Goal: Task Accomplishment & Management: Complete application form

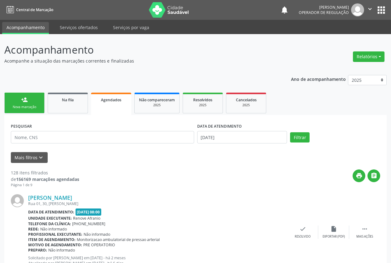
click at [22, 103] on link "person_add Nova marcação" at bounding box center [24, 103] width 40 height 21
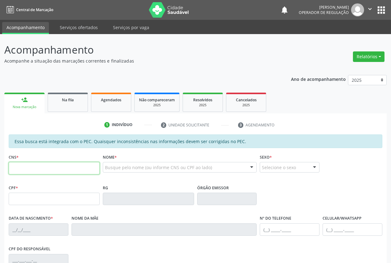
click at [48, 173] on input "text" at bounding box center [54, 168] width 91 height 12
type input "706 8007 9473 5327"
type input "250.181.834-20"
type input "[DATE]"
type input "[PERSON_NAME]"
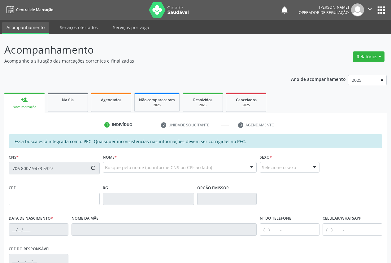
type input "[PHONE_NUMBER]"
type input "S/N"
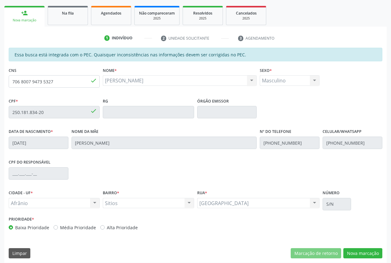
scroll to position [91, 0]
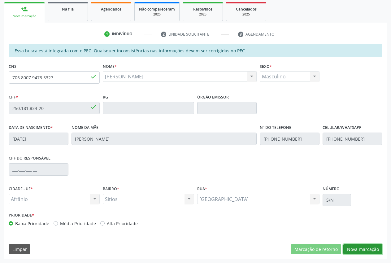
click at [374, 252] on button "Nova marcação" at bounding box center [362, 249] width 39 height 11
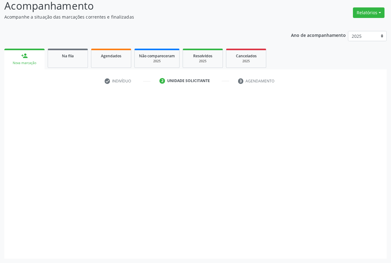
scroll to position [44, 0]
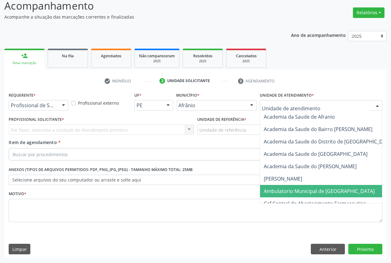
drag, startPoint x: 317, startPoint y: 193, endPoint x: 234, endPoint y: 130, distance: 104.6
click at [317, 193] on span "Ambulatorio Municipal de [GEOGRAPHIC_DATA]" at bounding box center [319, 191] width 111 height 7
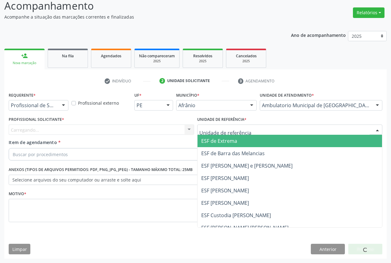
click at [234, 139] on span "ESF de Extrema" at bounding box center [219, 141] width 36 height 7
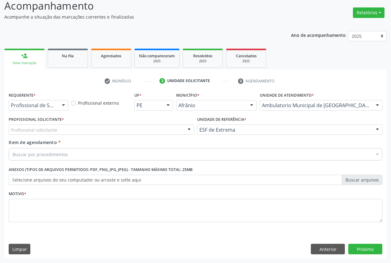
click at [194, 133] on div at bounding box center [189, 130] width 9 height 11
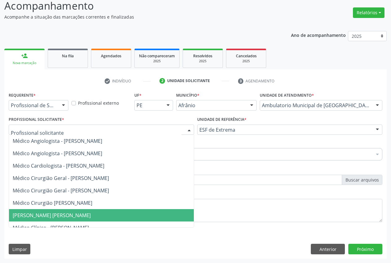
click at [63, 215] on span "[PERSON_NAME] [PERSON_NAME]" at bounding box center [52, 215] width 78 height 7
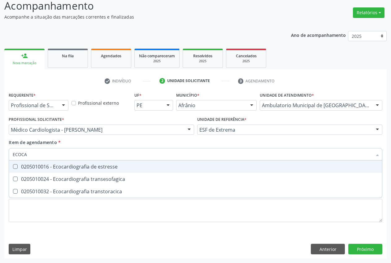
type input "ECOCAR"
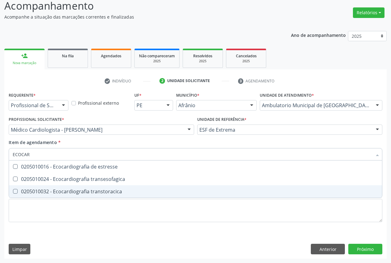
click at [67, 190] on div "0205010032 - Ecocardiografia transtoracica" at bounding box center [196, 191] width 366 height 5
checkbox transtoracica "true"
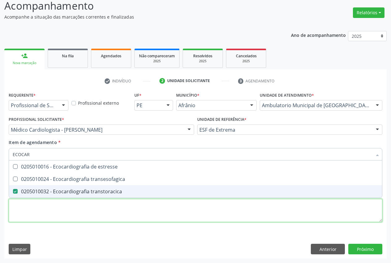
click at [64, 208] on div "Requerente * Profissional de Saúde Profissional de Saúde Paciente Nenhum result…" at bounding box center [196, 160] width 374 height 140
type textarea "."
checkbox transesofagica "true"
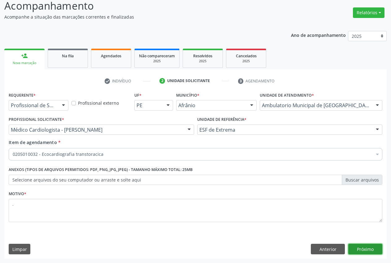
click at [367, 248] on button "Próximo" at bounding box center [365, 249] width 34 height 11
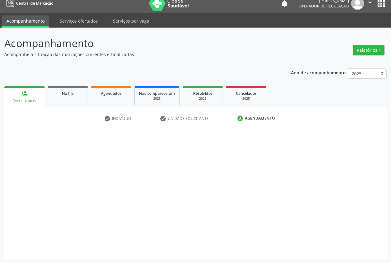
scroll to position [7, 0]
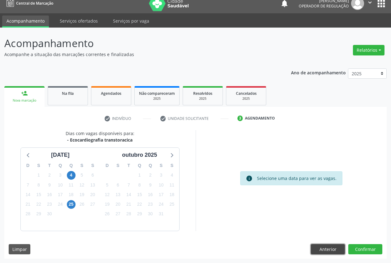
click at [328, 247] on button "Anterior" at bounding box center [328, 249] width 34 height 11
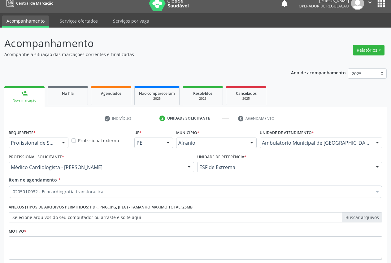
scroll to position [44, 0]
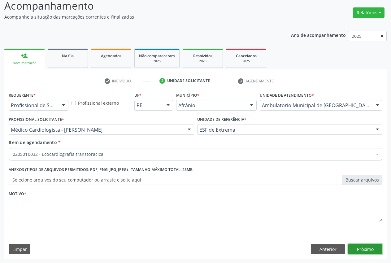
click at [363, 248] on button "Próximo" at bounding box center [365, 249] width 34 height 11
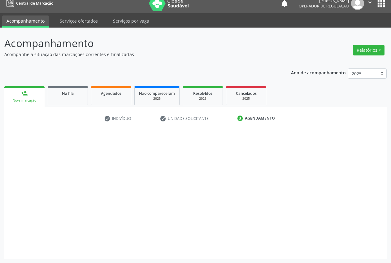
scroll to position [7, 0]
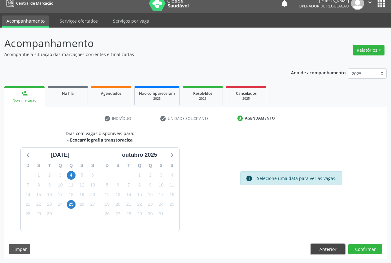
click at [338, 249] on button "Anterior" at bounding box center [328, 249] width 34 height 11
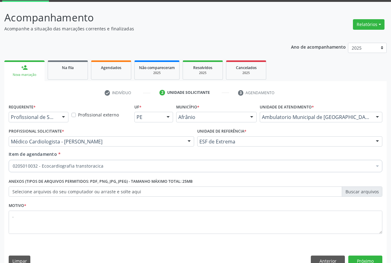
scroll to position [44, 0]
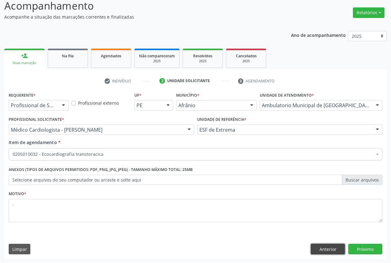
click at [323, 247] on button "Anterior" at bounding box center [328, 249] width 34 height 11
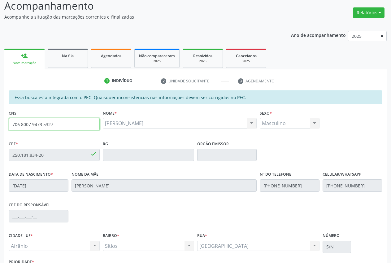
drag, startPoint x: 56, startPoint y: 124, endPoint x: 10, endPoint y: 123, distance: 45.8
click at [10, 125] on input "706 8007 9473 5327" at bounding box center [54, 124] width 91 height 12
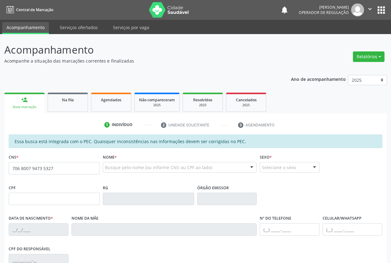
type input "706 8007 9473 5327"
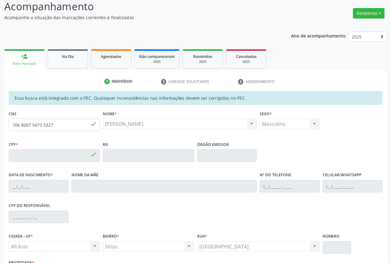
type input "250.181.834-20"
type input "[DATE]"
type input "[PERSON_NAME]"
type input "[PHONE_NUMBER]"
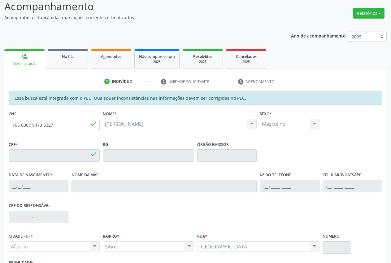
type input "S/N"
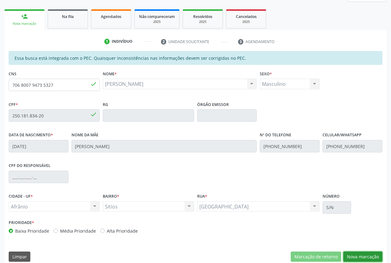
click at [368, 258] on button "Nova marcação" at bounding box center [362, 256] width 39 height 11
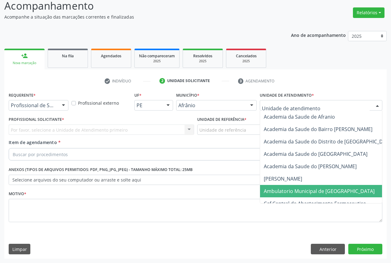
click at [307, 186] on span "Ambulatorio Municipal de [GEOGRAPHIC_DATA]" at bounding box center [335, 191] width 151 height 12
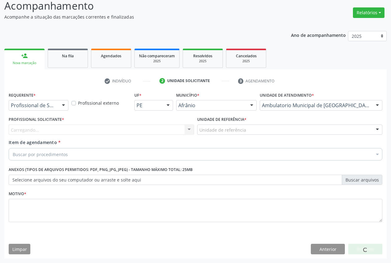
click at [268, 132] on div "Unidade de referência" at bounding box center [290, 130] width 186 height 11
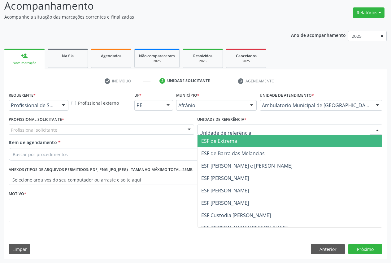
click at [267, 142] on span "ESF de Extrema" at bounding box center [290, 141] width 185 height 12
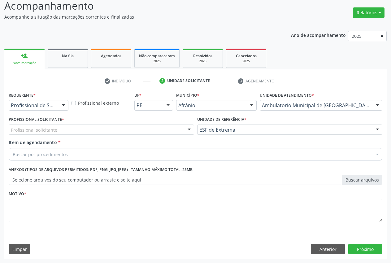
click at [192, 129] on div at bounding box center [189, 130] width 9 height 11
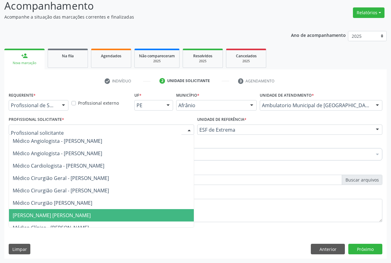
click at [91, 215] on span "[PERSON_NAME] [PERSON_NAME]" at bounding box center [52, 215] width 78 height 7
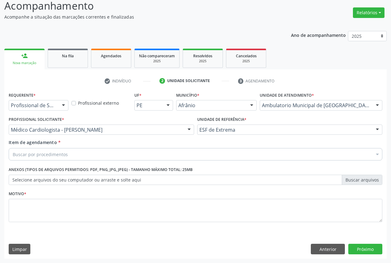
click at [89, 157] on div "Buscar por procedimentos" at bounding box center [196, 154] width 374 height 12
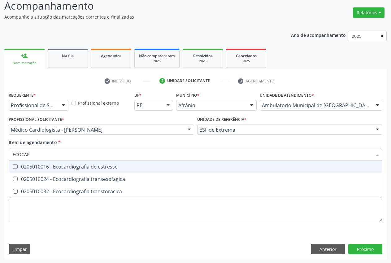
type input "ECOCARD"
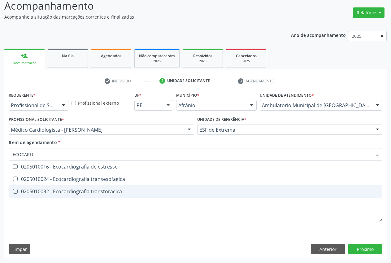
click at [92, 191] on div "0205010032 - Ecocardiografia transtoracica" at bounding box center [196, 191] width 366 height 5
checkbox transtoracica "true"
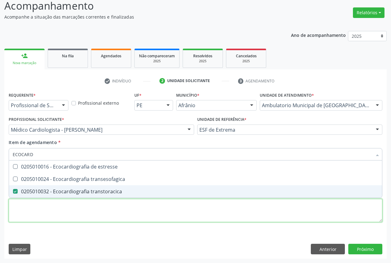
click at [92, 210] on div "Requerente * Profissional de Saúde Profissional de Saúde Paciente Nenhum result…" at bounding box center [196, 160] width 374 height 140
type textarea "."
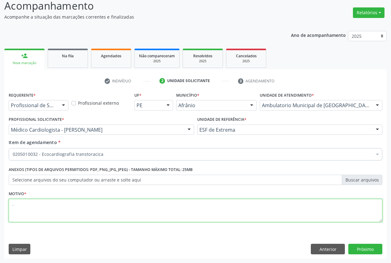
checkbox transtoracica "true"
type textarea "."
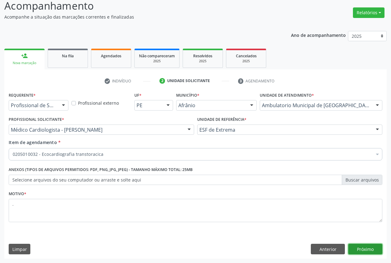
click at [370, 249] on button "Próximo" at bounding box center [365, 249] width 34 height 11
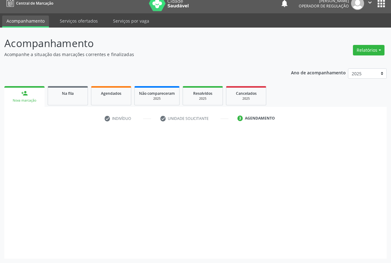
scroll to position [7, 0]
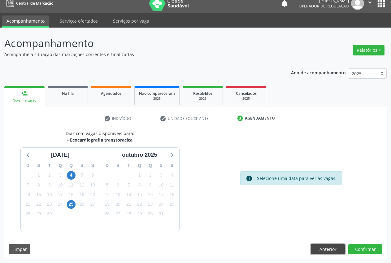
click at [327, 245] on button "Anterior" at bounding box center [328, 249] width 34 height 11
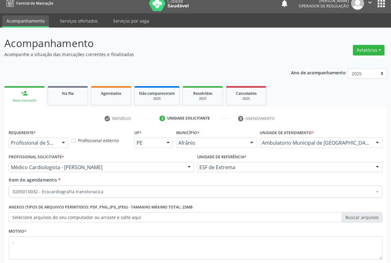
scroll to position [44, 0]
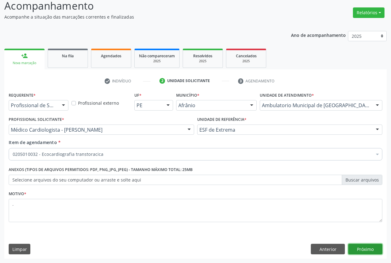
click at [365, 249] on button "Próximo" at bounding box center [365, 249] width 34 height 11
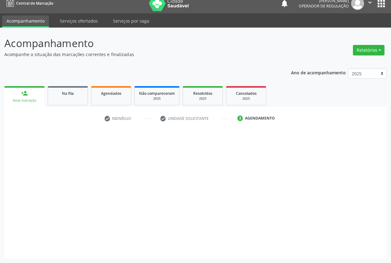
scroll to position [7, 0]
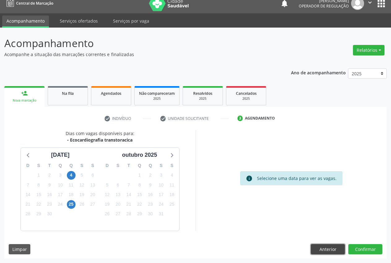
click at [338, 248] on button "Anterior" at bounding box center [328, 249] width 34 height 11
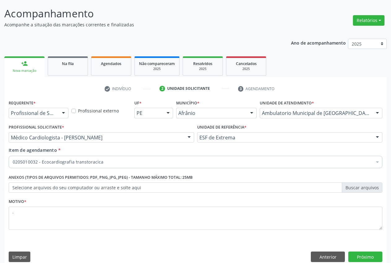
scroll to position [44, 0]
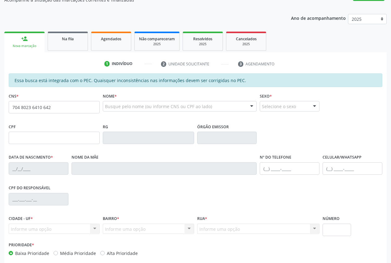
scroll to position [62, 0]
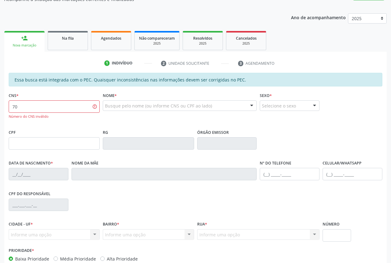
type input "7"
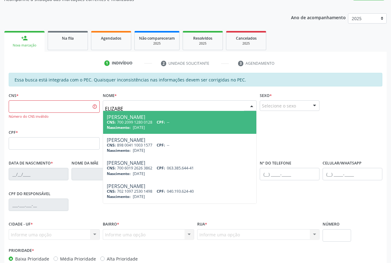
type input "ELIZABET"
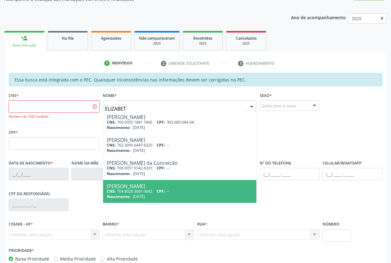
click at [131, 193] on div "CNS: 704 8020 3641 0642 CPF: --" at bounding box center [180, 191] width 146 height 5
type input "704 8020 3641 0642"
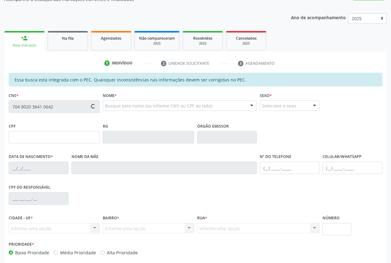
type input "25/02/1985"
type input "Joselita Maria Gomes"
type input "(87) 98824-0394"
type input "(87) 8843-7290"
type input "S/N"
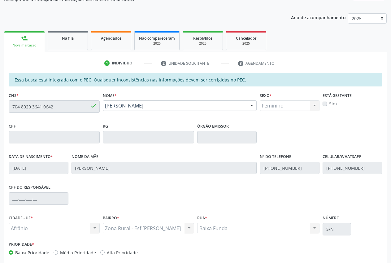
scroll to position [91, 0]
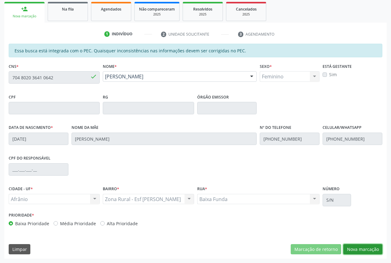
click at [379, 247] on button "Nova marcação" at bounding box center [362, 249] width 39 height 11
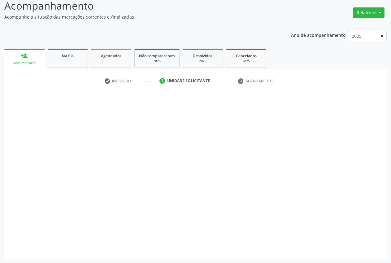
scroll to position [44, 0]
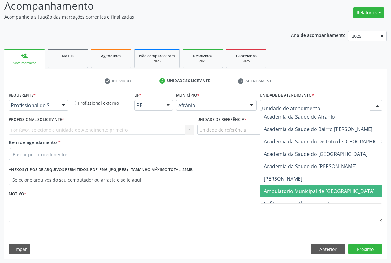
click at [316, 189] on span "Ambulatorio Municipal de [GEOGRAPHIC_DATA]" at bounding box center [319, 191] width 111 height 7
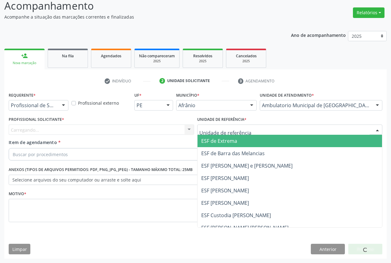
click at [247, 132] on div at bounding box center [290, 130] width 186 height 11
click at [226, 139] on span "ESF de Extrema" at bounding box center [219, 141] width 36 height 7
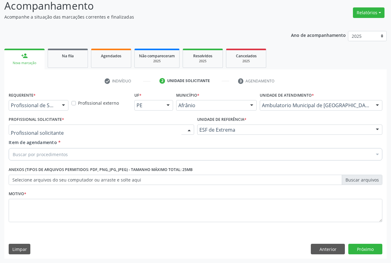
click at [153, 126] on div at bounding box center [102, 130] width 186 height 11
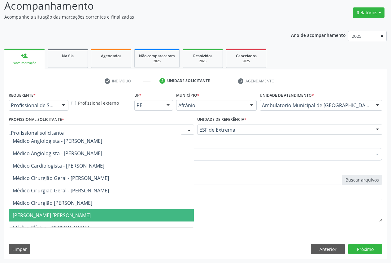
click at [91, 218] on span "[PERSON_NAME] [PERSON_NAME]" at bounding box center [52, 215] width 78 height 7
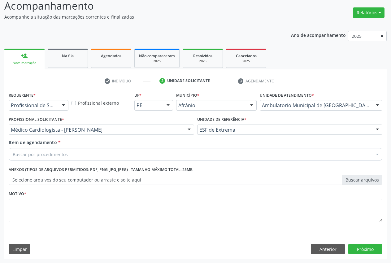
drag, startPoint x: 85, startPoint y: 155, endPoint x: 241, endPoint y: 152, distance: 156.4
click at [85, 155] on div "Buscar por procedimentos" at bounding box center [196, 154] width 374 height 12
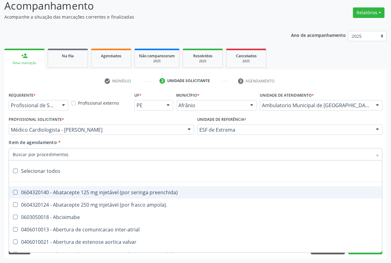
click at [73, 151] on input "Item de agendamento *" at bounding box center [193, 154] width 360 height 12
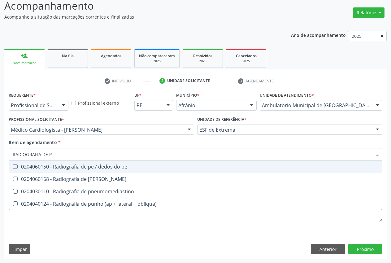
type input "RADIOGRAFIA DE PE"
click at [41, 166] on div "0204060150 - Radiografia de pe / dedos do pe" at bounding box center [196, 166] width 366 height 5
checkbox pe "true"
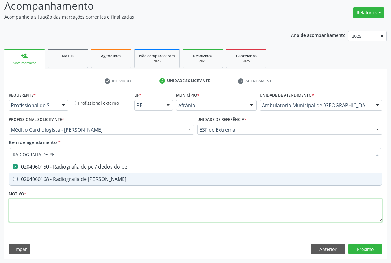
click at [39, 213] on div "Requerente * Profissional de Saúde Profissional de Saúde Paciente Nenhum result…" at bounding box center [196, 160] width 374 height 140
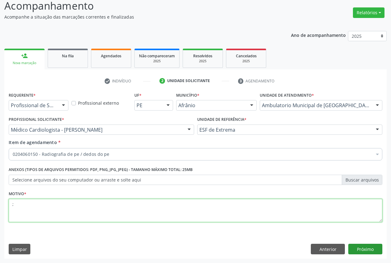
type textarea ";"
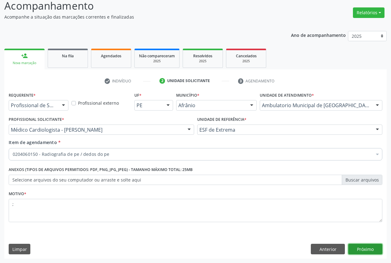
click at [361, 247] on button "Próximo" at bounding box center [365, 249] width 34 height 11
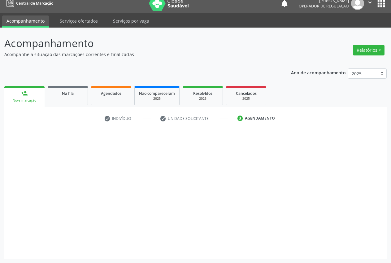
scroll to position [7, 0]
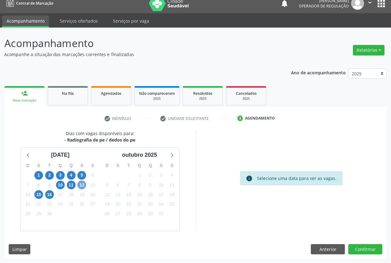
click at [82, 184] on span "12" at bounding box center [81, 185] width 9 height 9
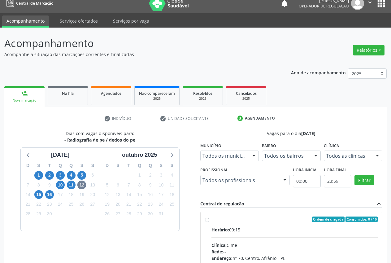
click at [371, 156] on div "Todos as clínicas Todos as clínicas Cime Nenhum resultado encontrado para: " " …" at bounding box center [353, 156] width 59 height 11
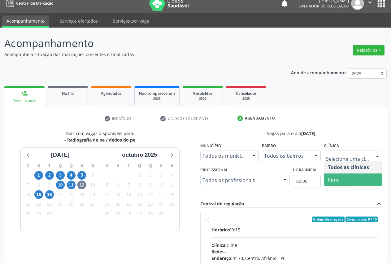
click at [354, 180] on span "Cime" at bounding box center [353, 179] width 58 height 12
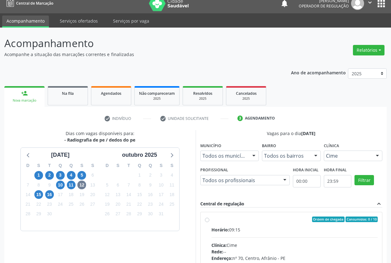
click at [210, 221] on div "Ordem de chegada Consumidos: 0 / 10 Horário: 09:15 Clínica: Cime Rede: -- Ender…" at bounding box center [291, 263] width 173 height 95
radio input "true"
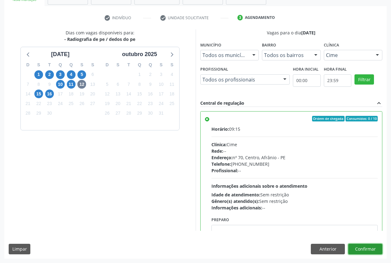
click at [378, 250] on button "Confirmar" at bounding box center [365, 249] width 34 height 11
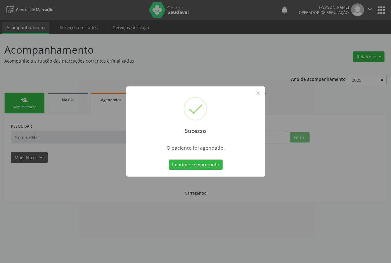
scroll to position [0, 0]
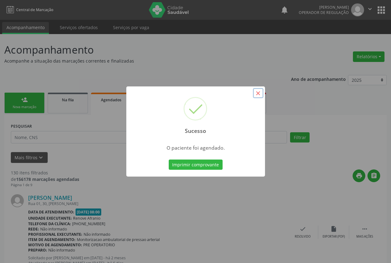
click at [256, 92] on button "×" at bounding box center [258, 93] width 11 height 11
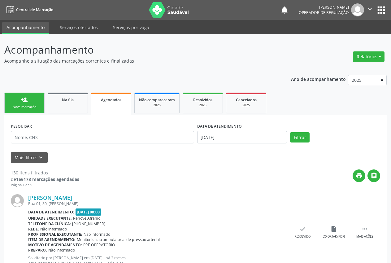
drag, startPoint x: 28, startPoint y: 105, endPoint x: 79, endPoint y: 16, distance: 102.4
click at [28, 105] on div "Nova marcação" at bounding box center [24, 107] width 31 height 5
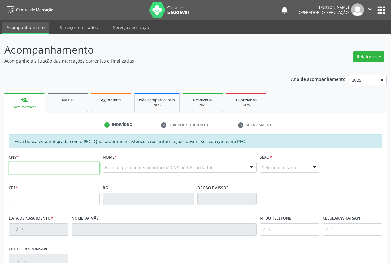
paste input "706 8007 9473 5327"
type input "706 8007 9473 5327"
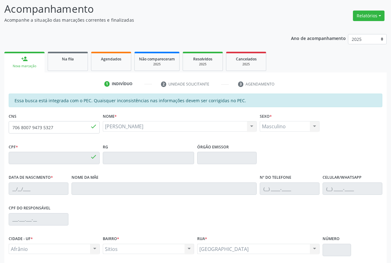
type input "250.181.834-20"
type input "[DATE]"
type input "[PERSON_NAME]"
type input "[PHONE_NUMBER]"
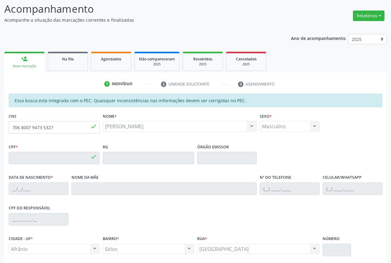
type input "S/N"
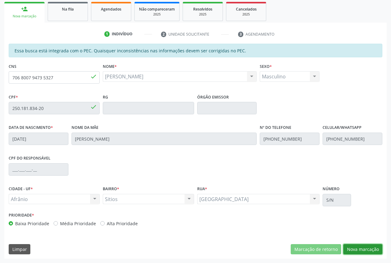
click at [378, 247] on button "Nova marcação" at bounding box center [362, 249] width 39 height 11
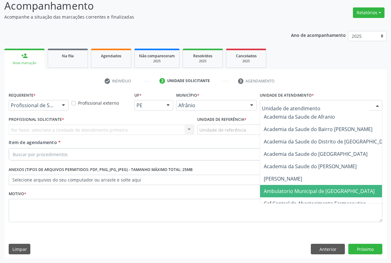
click at [299, 191] on span "Ambulatorio Municipal de [GEOGRAPHIC_DATA]" at bounding box center [319, 191] width 111 height 7
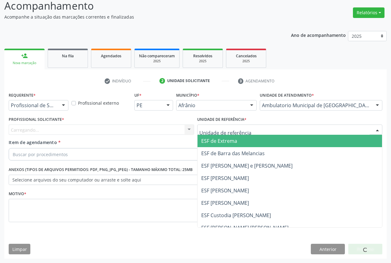
click at [266, 130] on div at bounding box center [290, 130] width 186 height 11
click at [256, 143] on span "ESF de Extrema" at bounding box center [290, 141] width 185 height 12
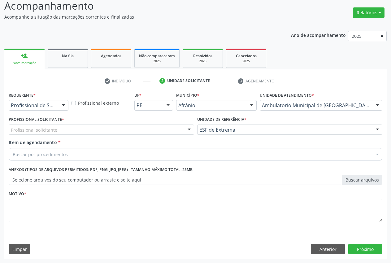
click at [185, 133] on div at bounding box center [189, 130] width 9 height 11
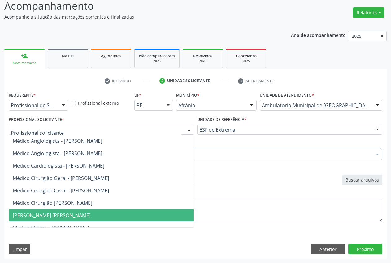
click at [91, 215] on span "[PERSON_NAME] [PERSON_NAME]" at bounding box center [52, 215] width 78 height 7
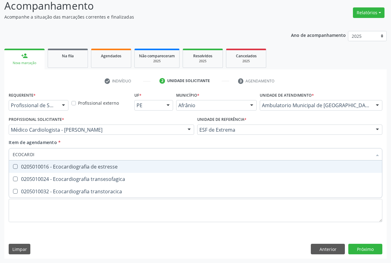
type input "ECOCARDIO"
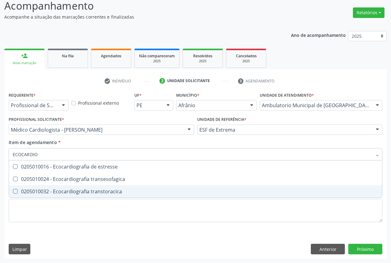
click at [48, 189] on div "0205010032 - Ecocardiografia transtoracica" at bounding box center [196, 191] width 366 height 5
checkbox transtoracica "true"
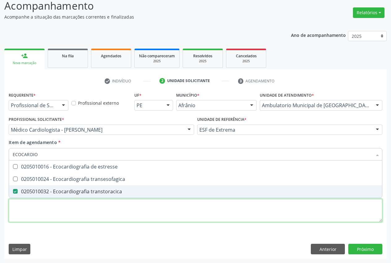
click at [52, 208] on div "Requerente * Profissional de Saúde Profissional de Saúde Paciente Nenhum result…" at bounding box center [196, 160] width 374 height 140
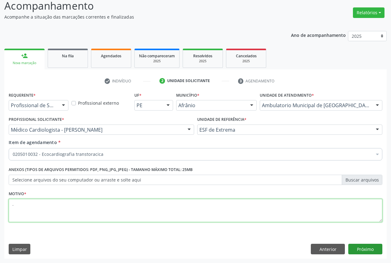
type textarea "."
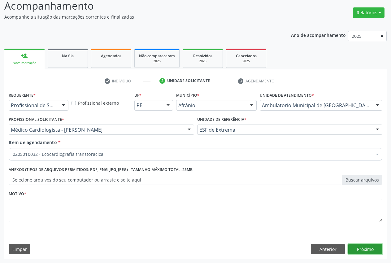
click at [365, 248] on button "Próximo" at bounding box center [365, 249] width 34 height 11
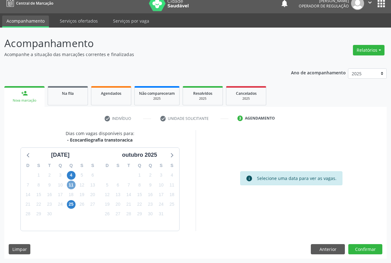
click at [68, 186] on span "11" at bounding box center [71, 185] width 9 height 9
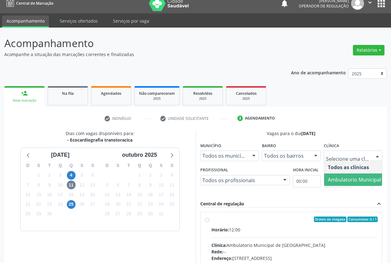
click at [339, 185] on span "Ambulatorio Municipal de [GEOGRAPHIC_DATA]" at bounding box center [383, 179] width 118 height 12
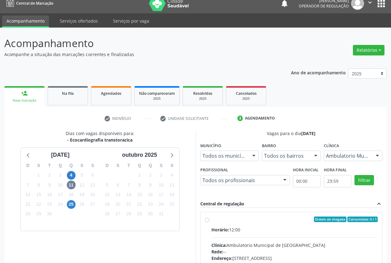
drag, startPoint x: 205, startPoint y: 219, endPoint x: 257, endPoint y: 200, distance: 55.4
click at [212, 219] on label "Ordem de chegada Consumidos: 0 / 1 Horário: 12:00 Clínica: Ambulatorio Municipa…" at bounding box center [295, 263] width 167 height 95
click at [205, 219] on input "Ordem de chegada Consumidos: 0 / 1 Horário: 12:00 Clínica: Ambulatorio Municipa…" at bounding box center [207, 219] width 4 height 6
radio input "true"
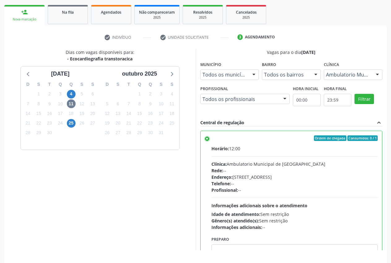
scroll to position [107, 0]
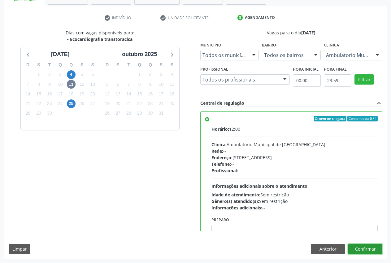
click at [367, 250] on button "Confirmar" at bounding box center [365, 249] width 34 height 11
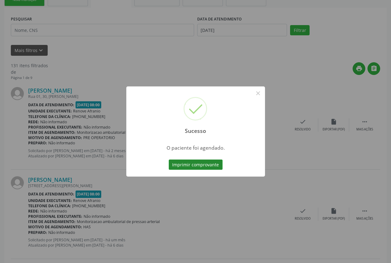
click at [203, 168] on button "Imprimir comprovante" at bounding box center [196, 165] width 54 height 11
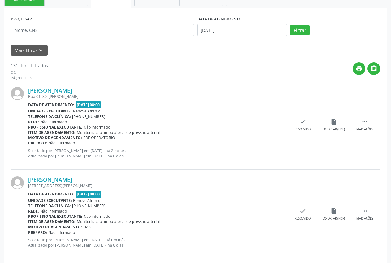
scroll to position [0, 0]
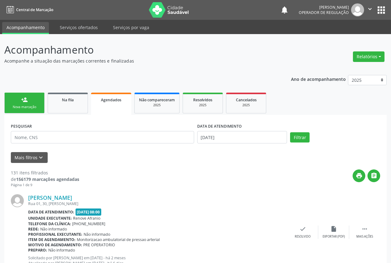
click at [20, 105] on div "Nova marcação" at bounding box center [24, 107] width 31 height 5
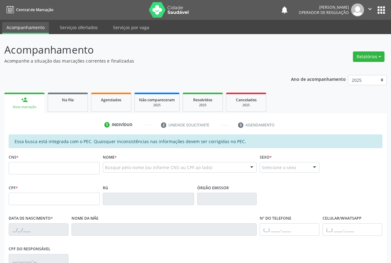
click at [20, 105] on div "Nova marcação" at bounding box center [25, 107] width 32 height 5
click at [35, 172] on input "text" at bounding box center [54, 168] width 91 height 12
type input "700 8079 6274 0385"
type input "004.174.414-44"
type input "20/09/2024"
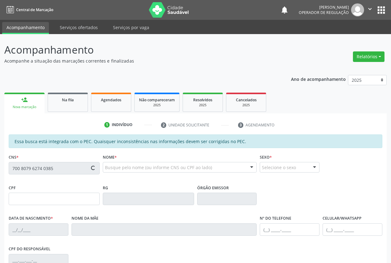
type input "Vanessa de Souza Rodrigues"
type input "(87) 99972-8472"
type input "S/N"
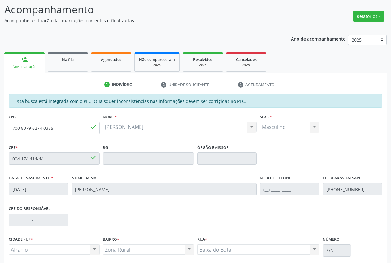
scroll to position [91, 0]
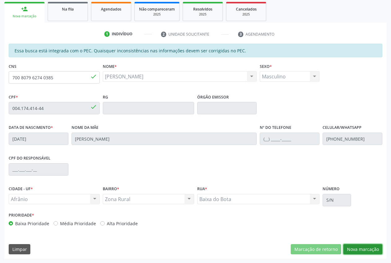
click at [374, 247] on button "Nova marcação" at bounding box center [362, 249] width 39 height 11
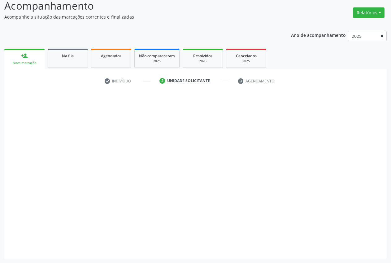
scroll to position [44, 0]
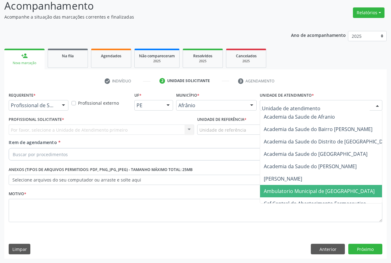
click at [299, 193] on span "Ambulatorio Municipal de [GEOGRAPHIC_DATA]" at bounding box center [319, 191] width 111 height 7
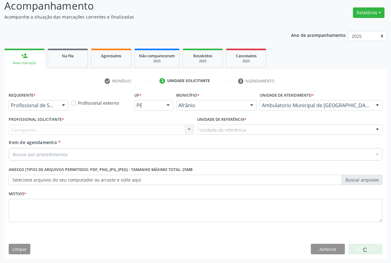
click at [254, 128] on div "Unidade de referência" at bounding box center [290, 130] width 186 height 11
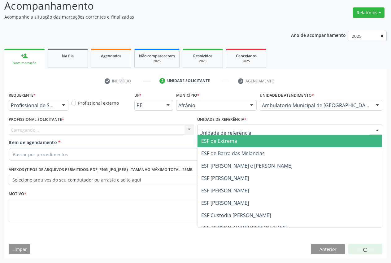
click at [254, 139] on span "ESF de Extrema" at bounding box center [290, 141] width 185 height 12
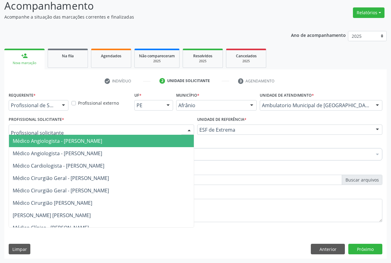
click at [176, 128] on div at bounding box center [102, 130] width 186 height 11
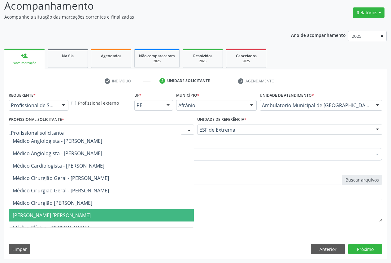
click at [55, 218] on span "[PERSON_NAME] [PERSON_NAME]" at bounding box center [52, 215] width 78 height 7
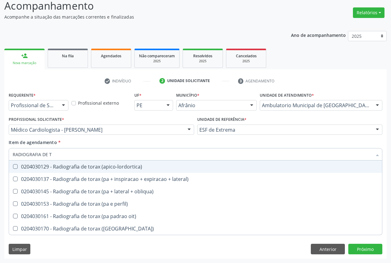
type input "RADIOGRAFIA DE TO"
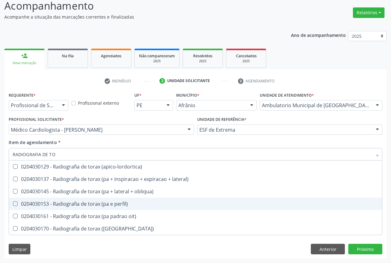
click at [95, 205] on div "0204030153 - Radiografia de torax (pa e perfil)" at bounding box center [196, 203] width 366 height 5
checkbox perfil\) "true"
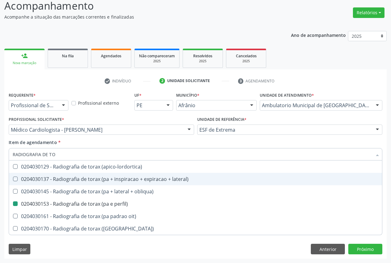
click at [87, 146] on div "Item de agendamento * RADIOGRAFIA DE TO Desfazer seleção 0204030129 - Radiograf…" at bounding box center [196, 149] width 374 height 20
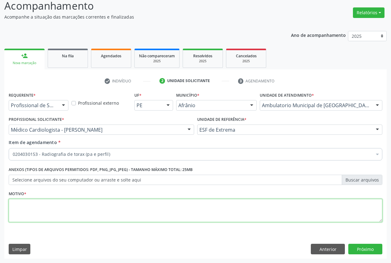
click at [37, 207] on textarea at bounding box center [196, 211] width 374 height 24
type textarea "."
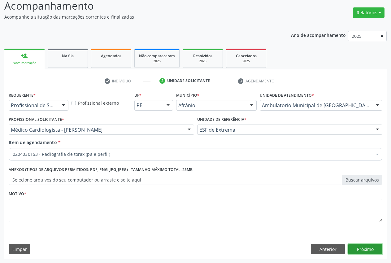
click at [357, 250] on button "Próximo" at bounding box center [365, 249] width 34 height 11
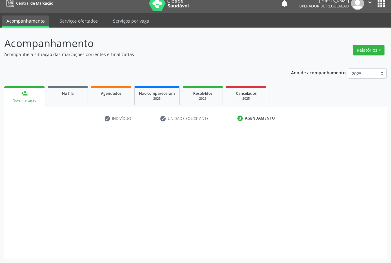
scroll to position [7, 0]
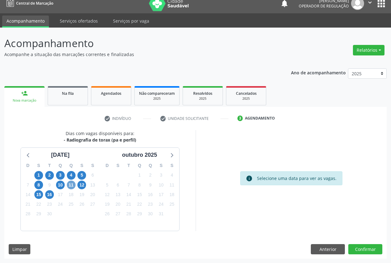
click at [74, 184] on span "11" at bounding box center [71, 185] width 9 height 9
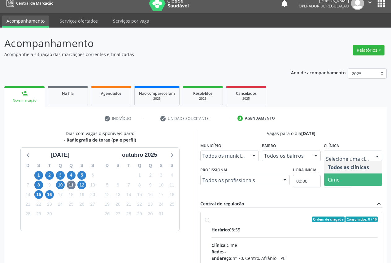
click at [344, 176] on span "Cime" at bounding box center [353, 179] width 58 height 12
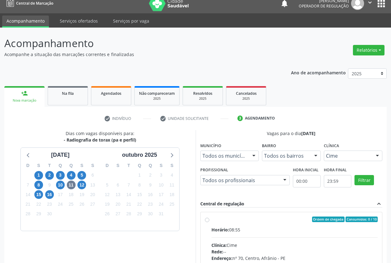
click at [212, 220] on label "Ordem de chegada Consumidos: 0 / 10 Horário: 08:55 Clínica: Cime Rede: -- Ender…" at bounding box center [295, 263] width 167 height 95
click at [208, 220] on input "Ordem de chegada Consumidos: 0 / 10 Horário: 08:55 Clínica: Cime Rede: -- Ender…" at bounding box center [207, 219] width 4 height 6
radio input "true"
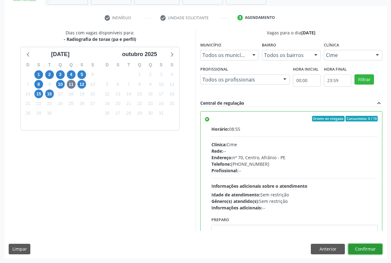
click at [373, 250] on button "Confirmar" at bounding box center [365, 249] width 34 height 11
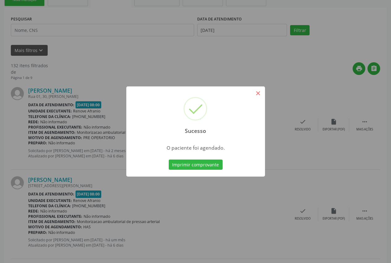
scroll to position [0, 0]
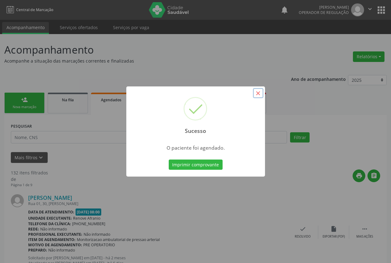
click at [259, 95] on button "×" at bounding box center [258, 93] width 11 height 11
